Goal: Information Seeking & Learning: Learn about a topic

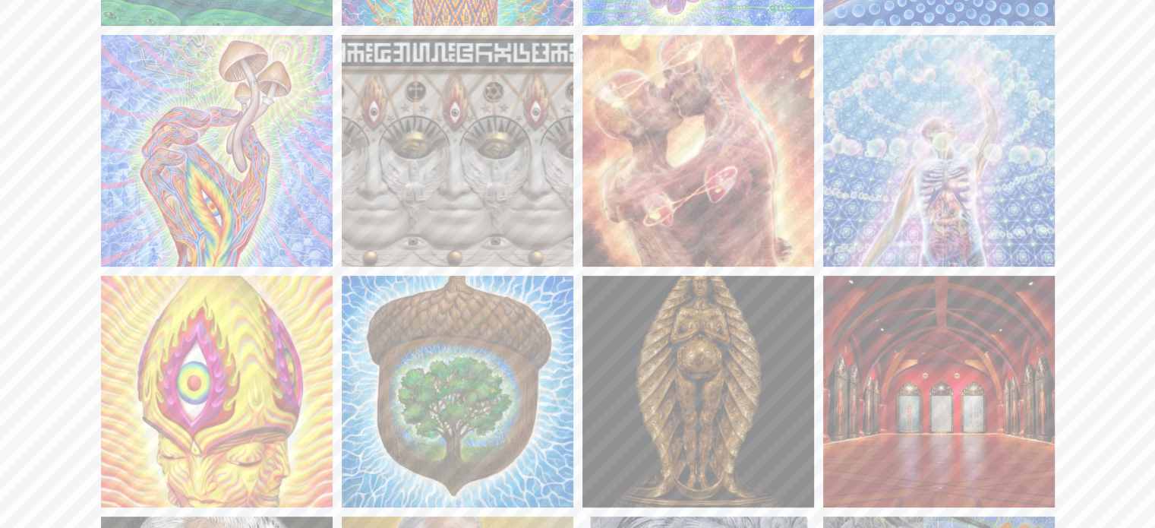
scroll to position [371, 0]
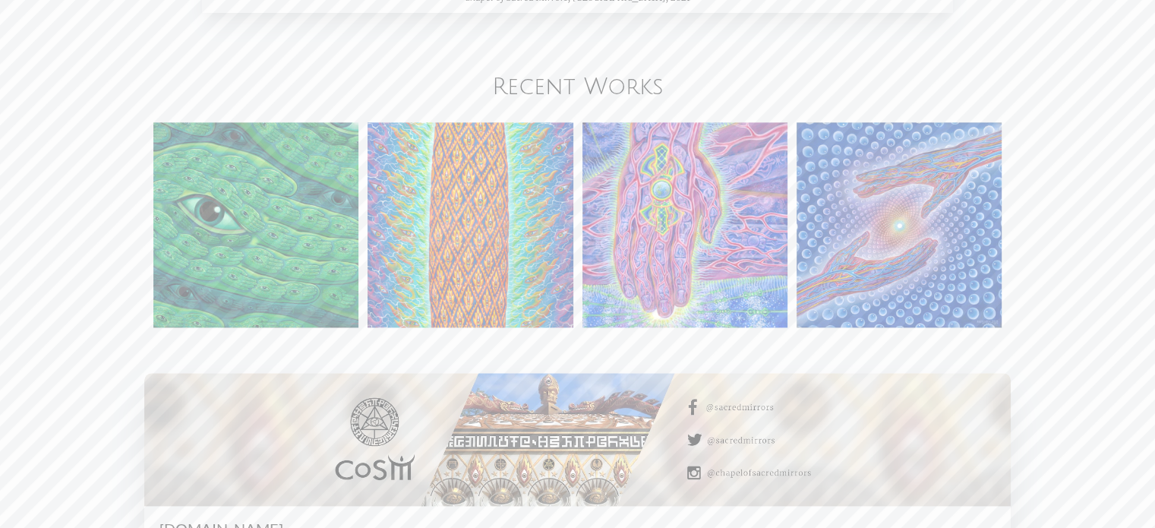
scroll to position [1771, 0]
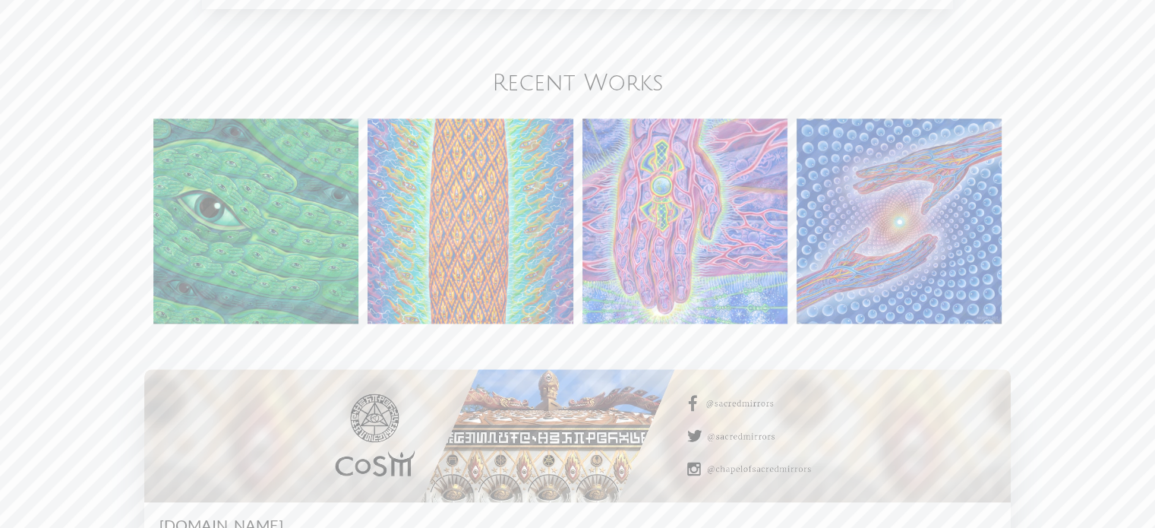
click at [562, 90] on link "Recent Works" at bounding box center [578, 83] width 172 height 25
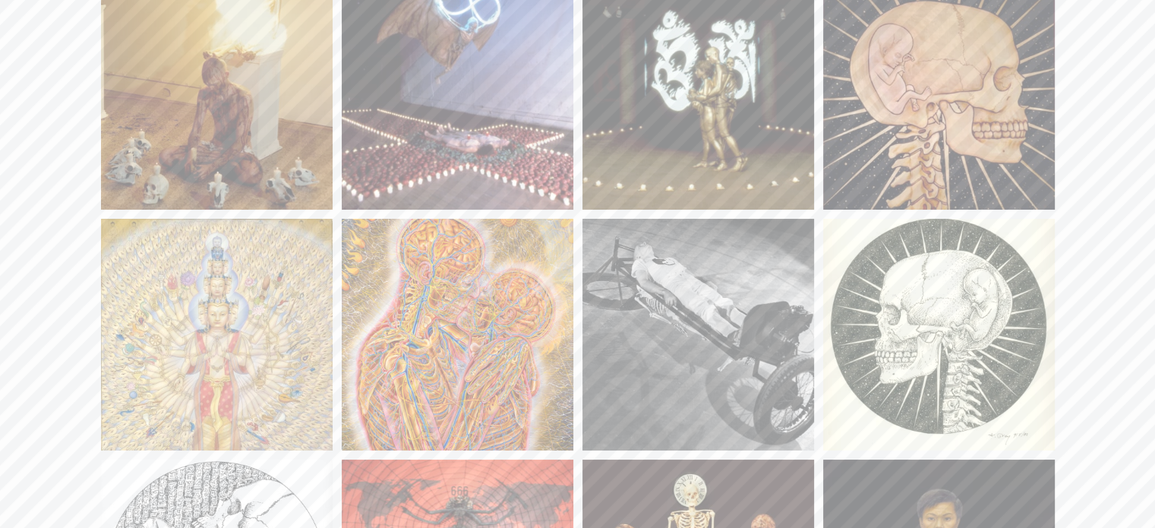
scroll to position [17370, 0]
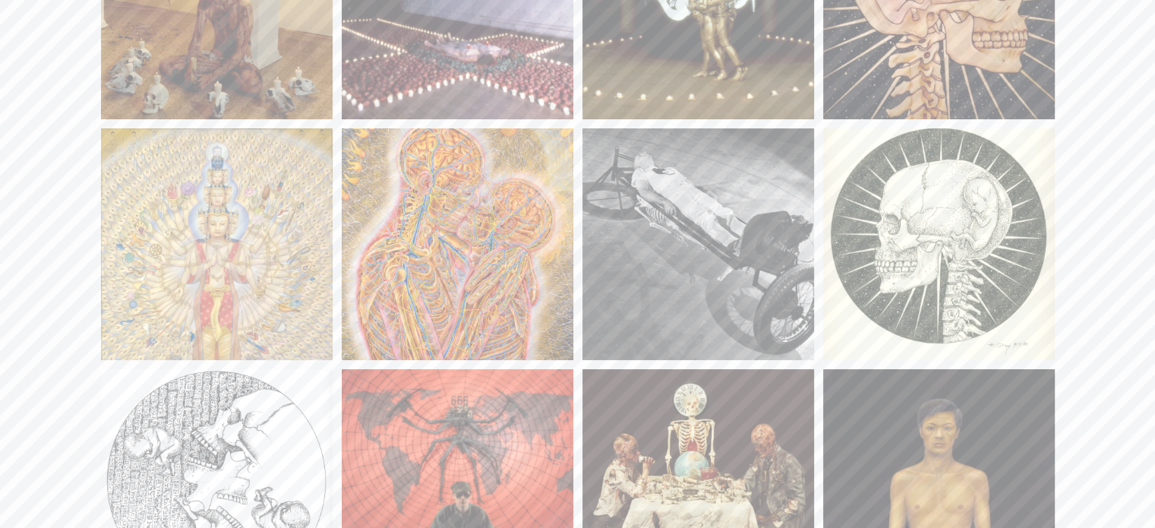
click at [513, 207] on img at bounding box center [458, 244] width 232 height 232
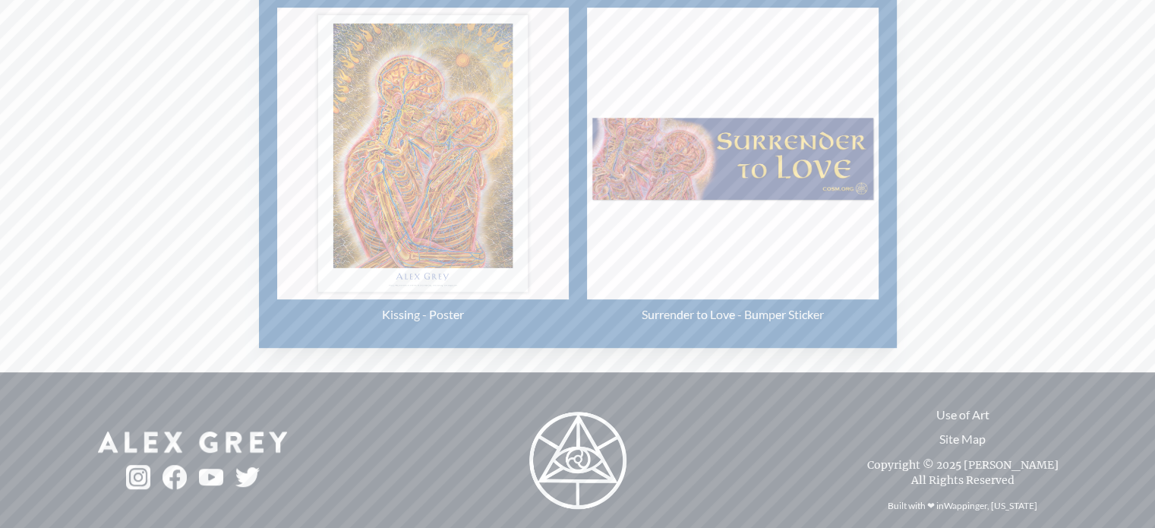
scroll to position [836, 0]
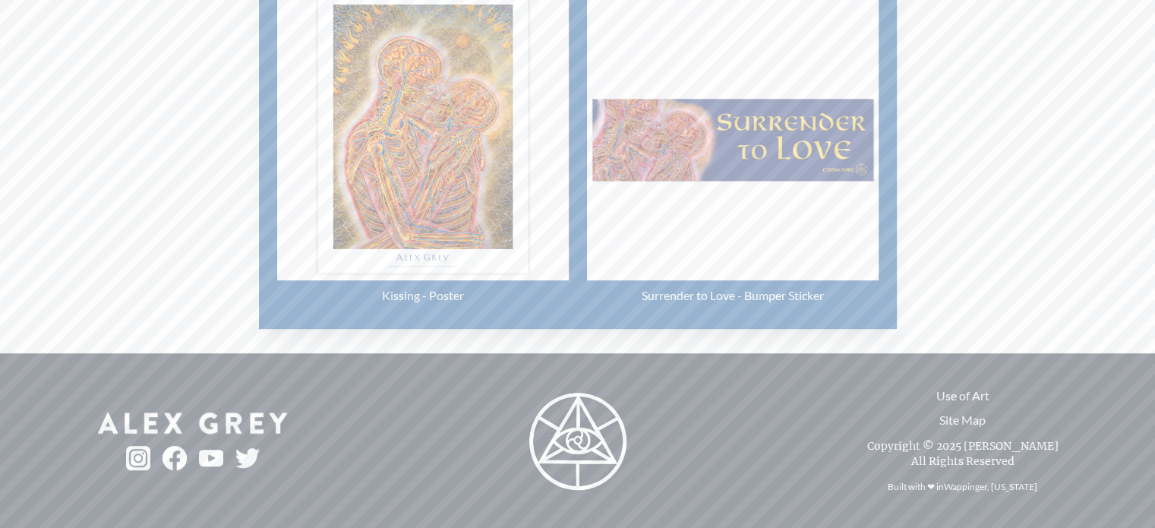
click at [410, 297] on div "Kissing - Poster" at bounding box center [423, 295] width 292 height 30
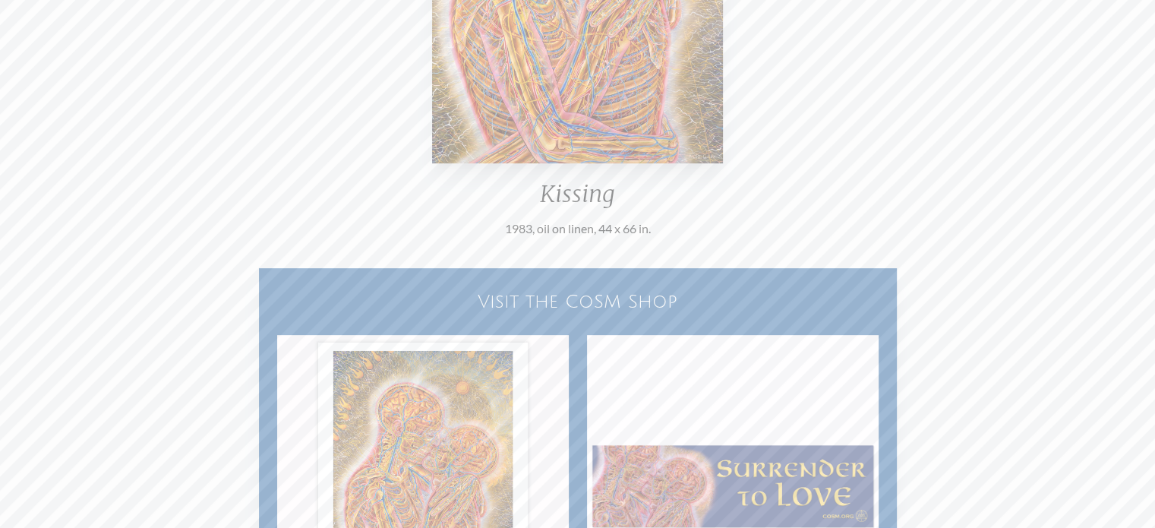
scroll to position [521, 0]
